Goal: Check status: Check status

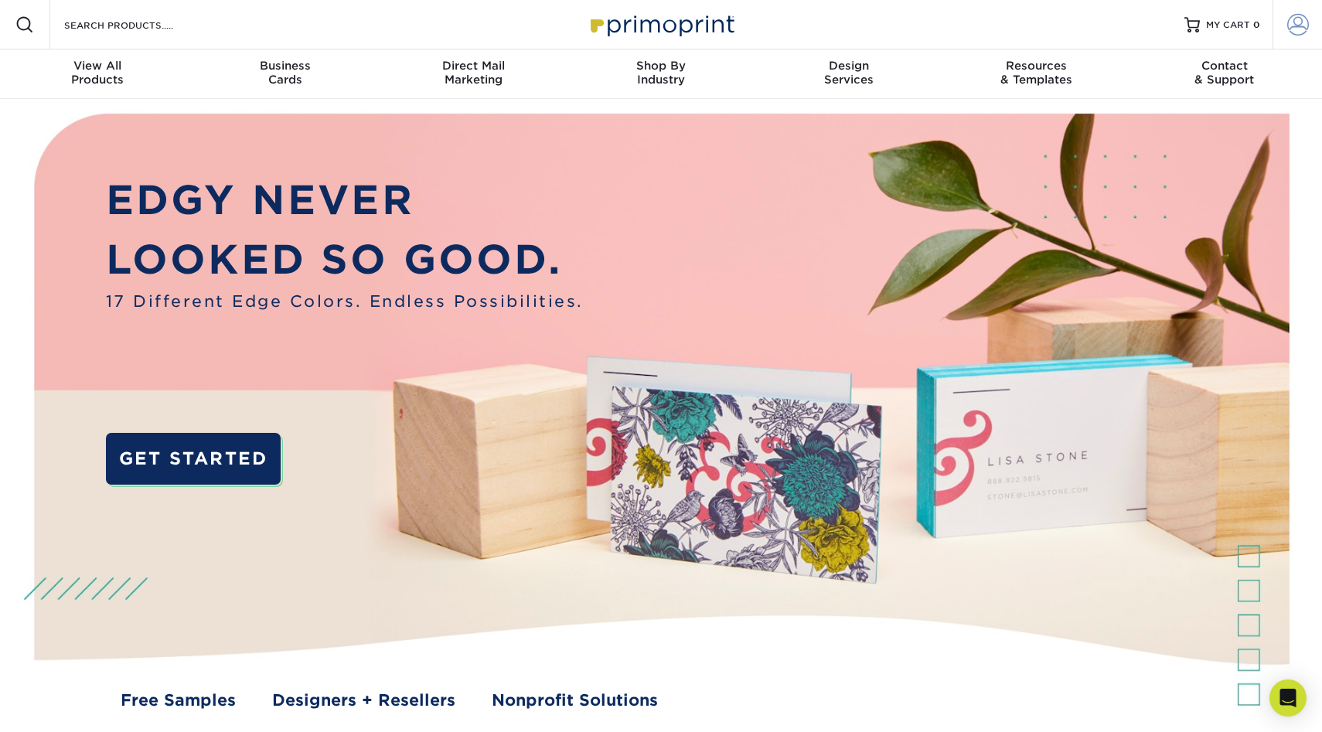
type input "[PERSON_NAME][EMAIL_ADDRESS][DOMAIN_NAME]"
click at [1297, 19] on span at bounding box center [1298, 25] width 22 height 22
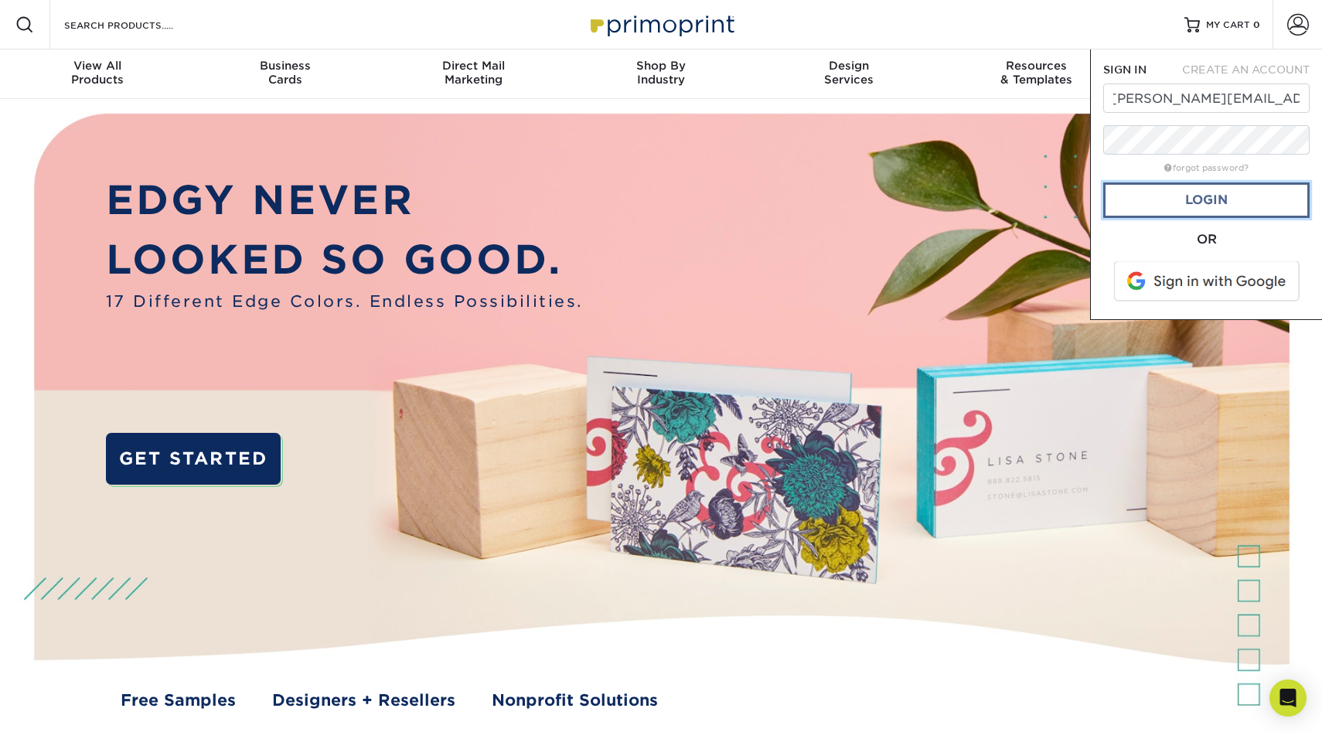
click at [1195, 196] on link "Login" at bounding box center [1206, 200] width 206 height 36
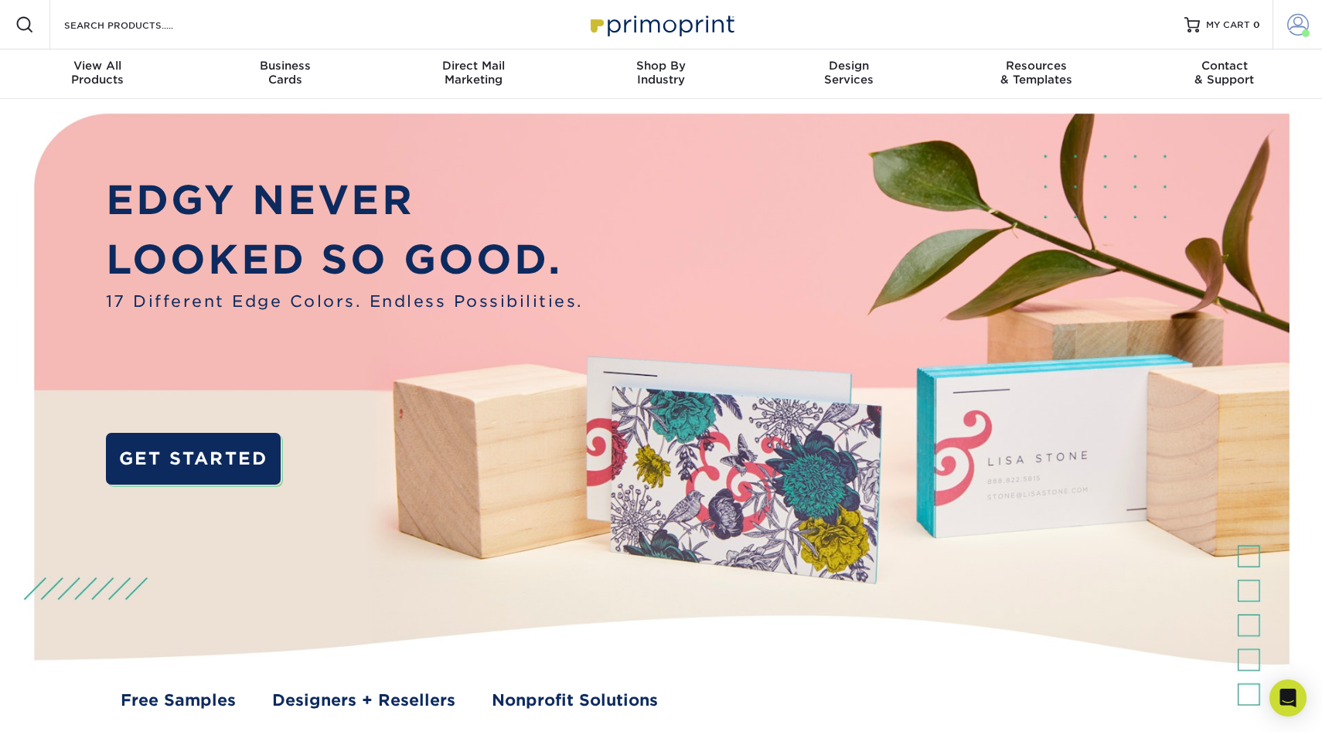
click at [1294, 20] on span at bounding box center [1298, 25] width 22 height 22
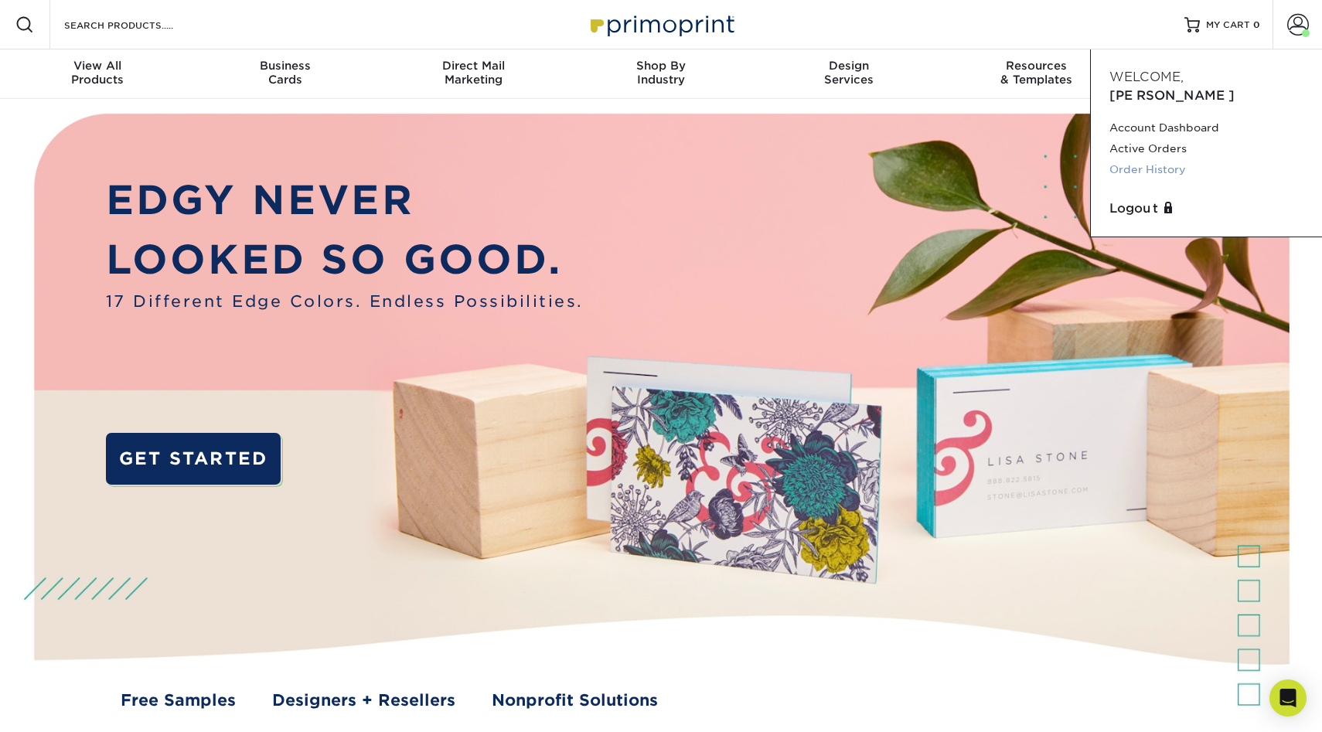
click at [1167, 159] on link "Order History" at bounding box center [1207, 169] width 194 height 21
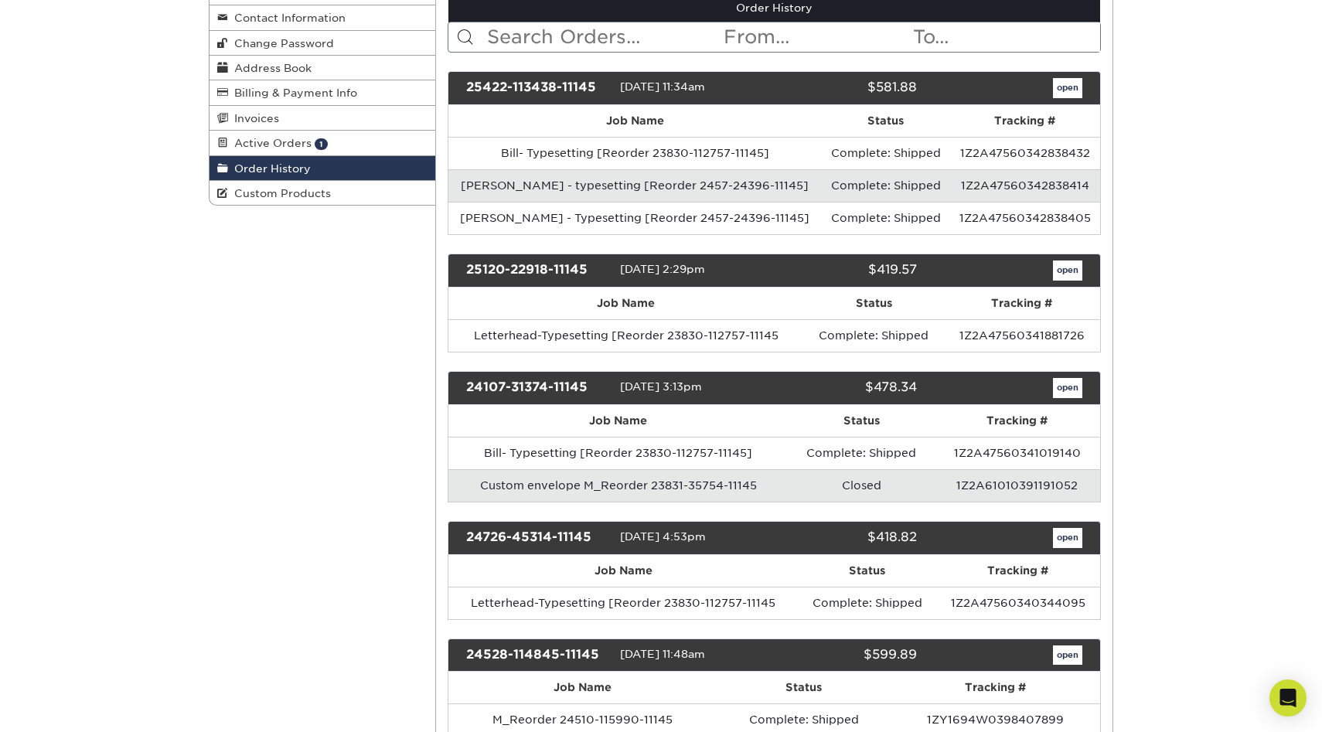
scroll to position [200, 0]
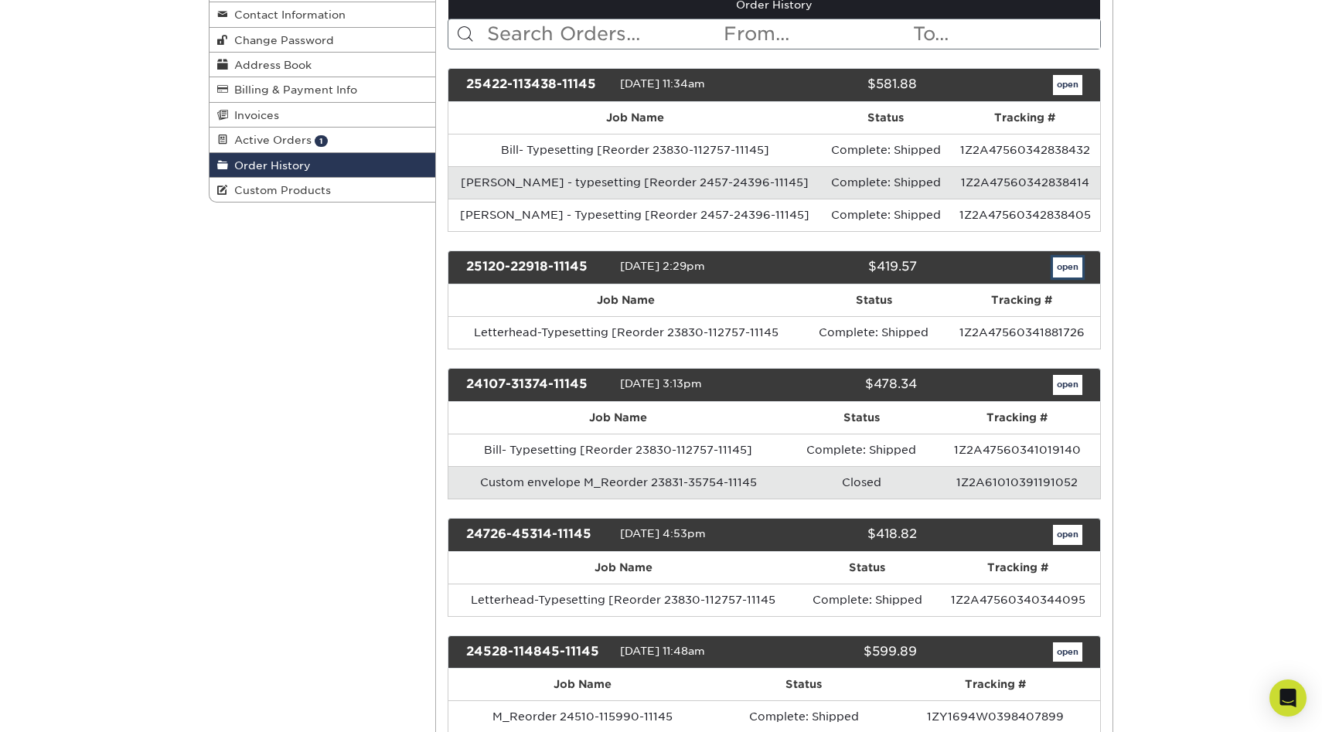
click at [1059, 274] on link "open" at bounding box center [1067, 267] width 29 height 20
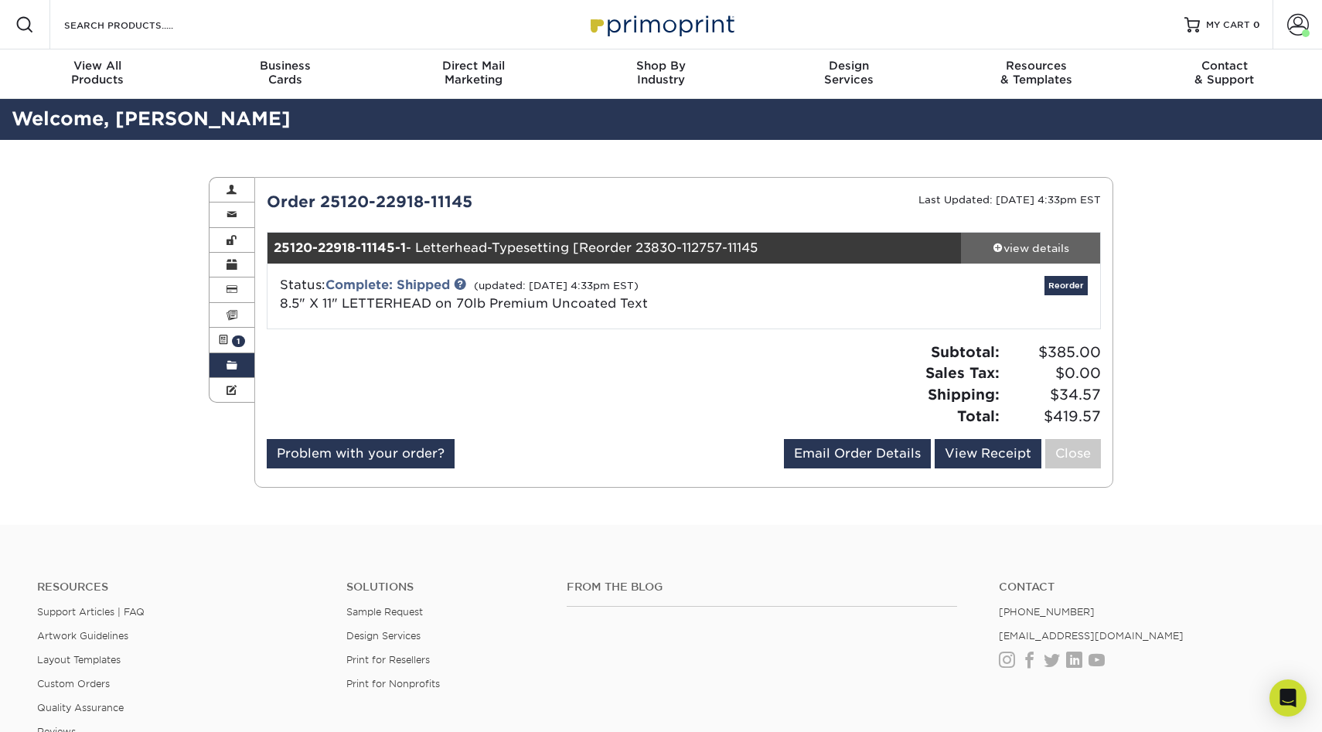
click at [1033, 245] on div "view details" at bounding box center [1030, 247] width 139 height 15
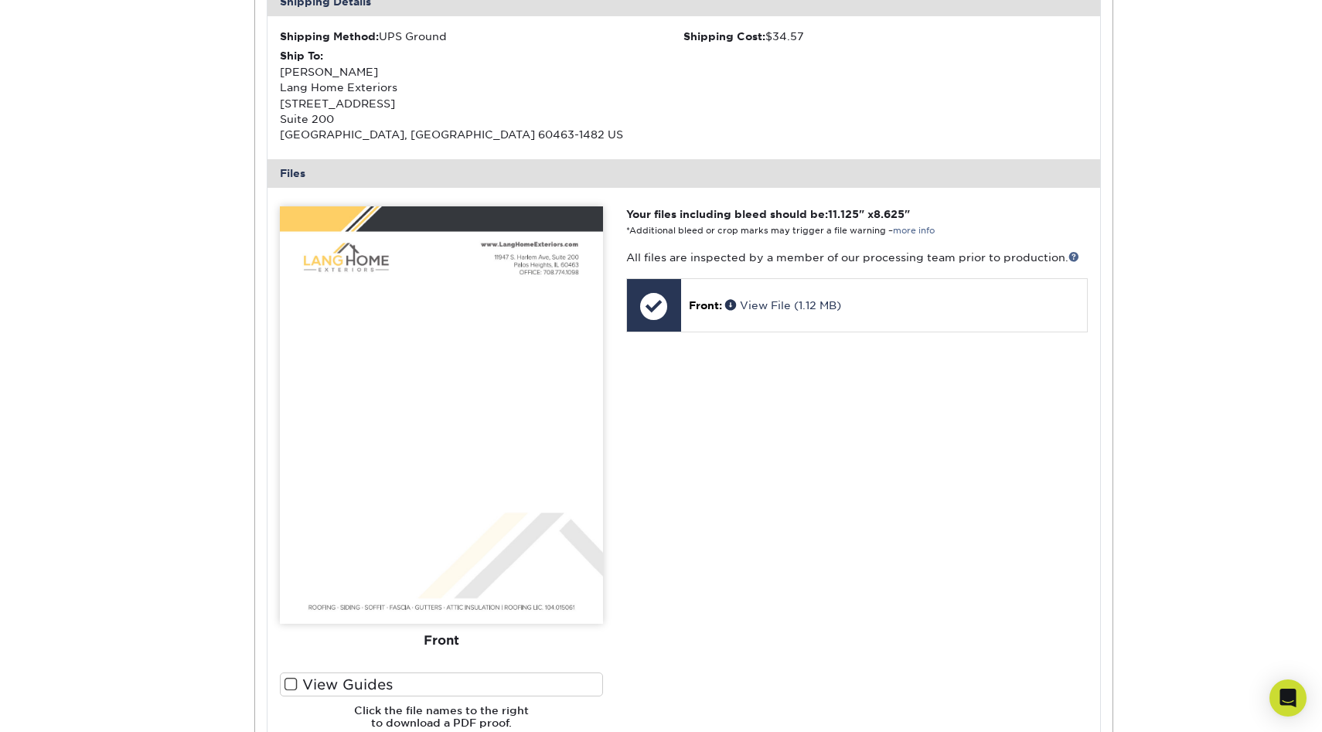
scroll to position [526, 0]
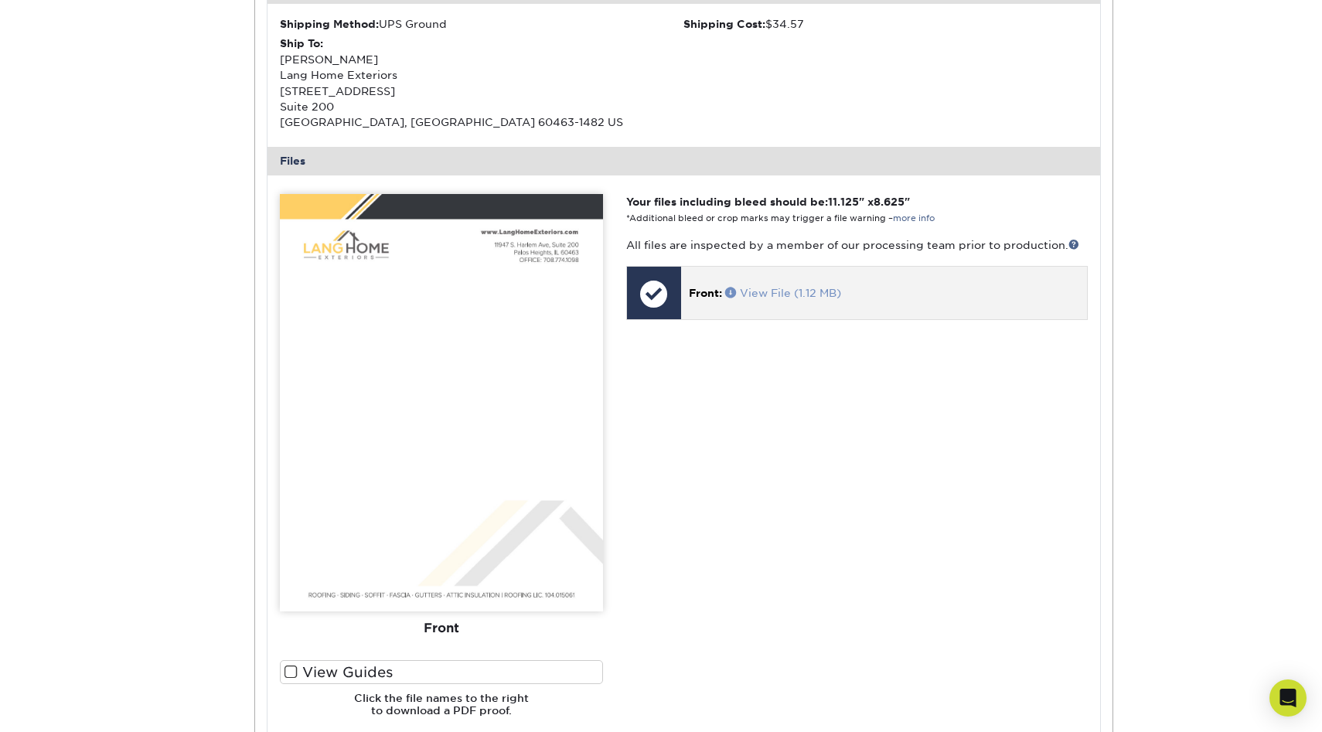
click at [730, 293] on span at bounding box center [732, 292] width 15 height 11
